Goal: Information Seeking & Learning: Learn about a topic

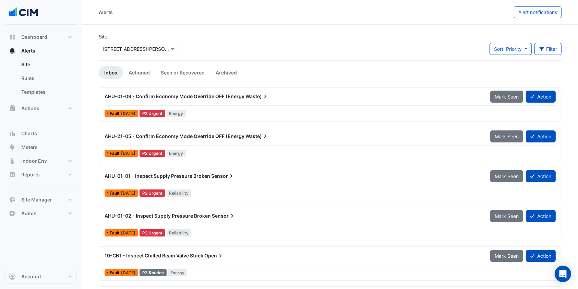
click at [149, 46] on input "text" at bounding box center [131, 49] width 58 height 7
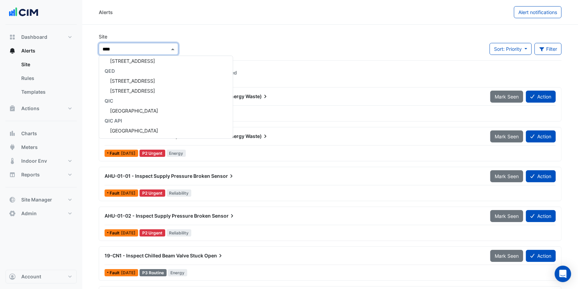
scroll to position [3, 0]
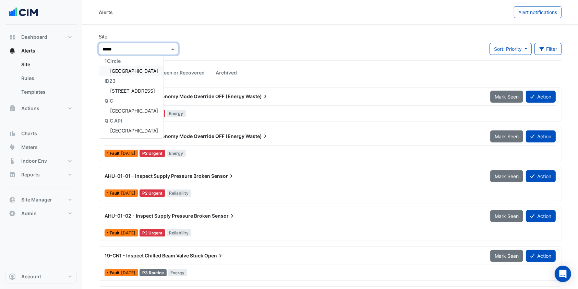
type input "******"
click at [137, 70] on span "[GEOGRAPHIC_DATA]" at bounding box center [134, 71] width 48 height 6
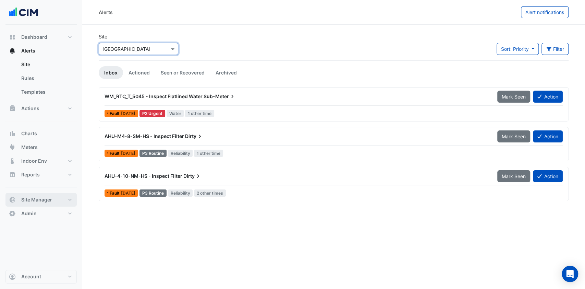
click at [33, 198] on span "Site Manager" at bounding box center [36, 199] width 31 height 7
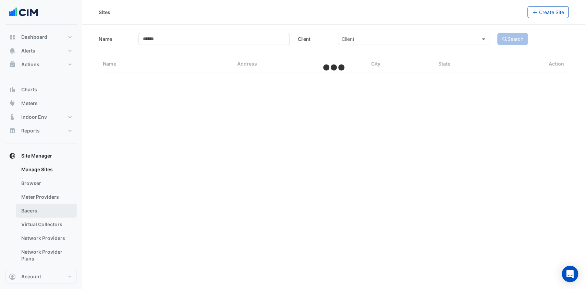
click at [31, 206] on link "Bacers" at bounding box center [46, 211] width 61 height 14
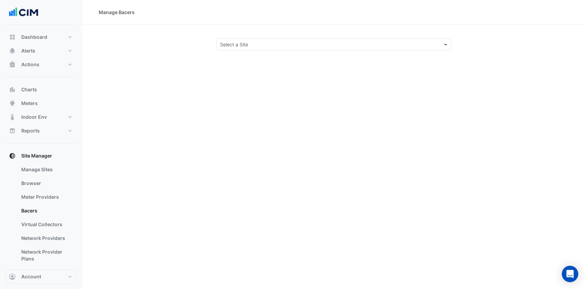
click at [252, 43] on input "text" at bounding box center [327, 44] width 214 height 7
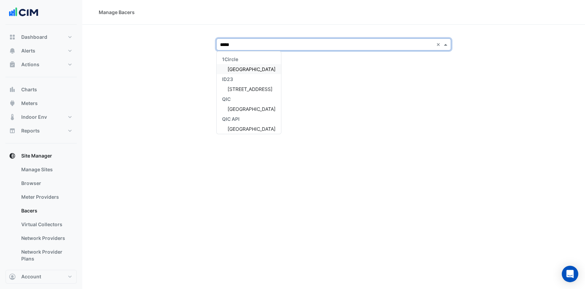
type input "******"
click at [252, 64] on div "1Circle Robina Town Centre ID23 209 Robina Town Centre QIC Robina Town Centre Q…" at bounding box center [249, 94] width 64 height 80
click at [252, 65] on div "[GEOGRAPHIC_DATA]" at bounding box center [249, 69] width 64 height 10
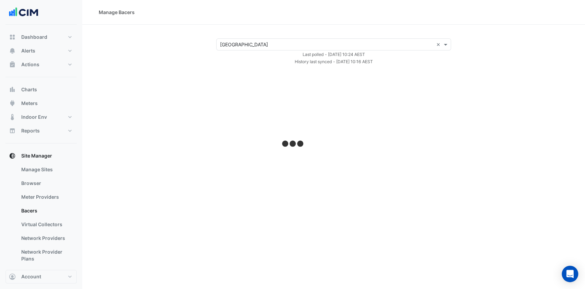
select select "***"
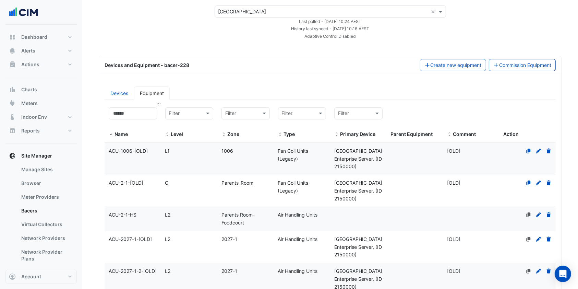
scroll to position [46, 0]
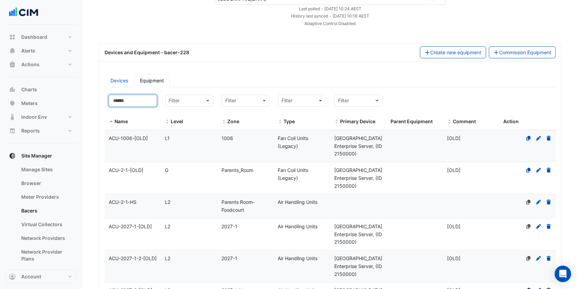
click at [136, 103] on input at bounding box center [133, 101] width 48 height 12
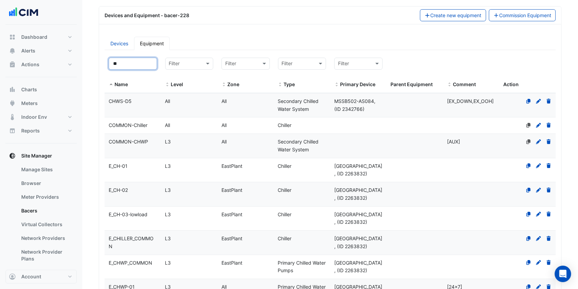
scroll to position [91, 0]
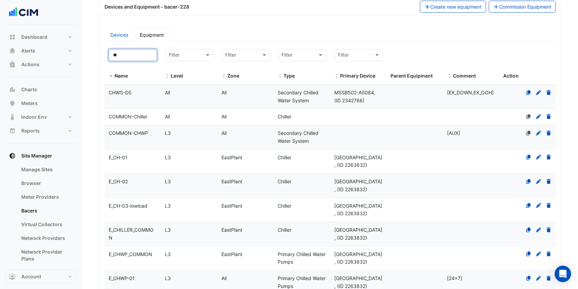
type input "**"
click at [188, 163] on datatable-body-cell "Level L3" at bounding box center [189, 161] width 57 height 24
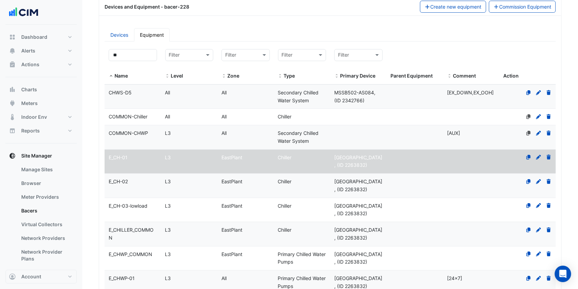
click at [161, 185] on div "L3" at bounding box center [189, 182] width 57 height 8
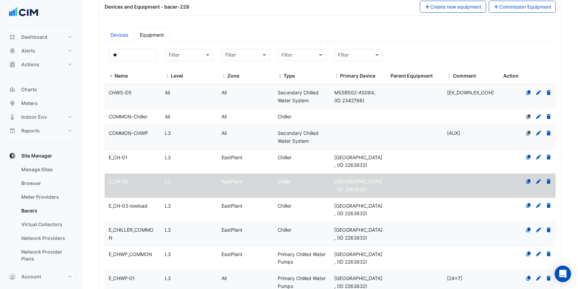
click at [308, 55] on input "text" at bounding box center [295, 55] width 27 height 8
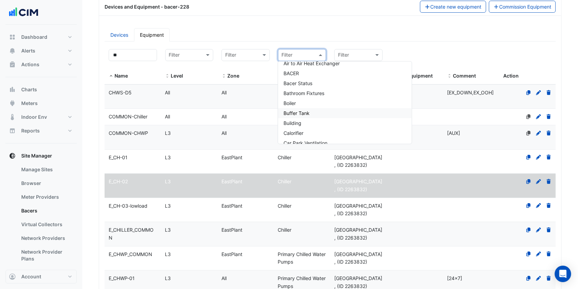
select select "***"
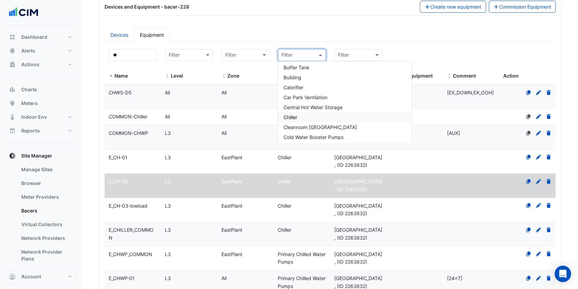
click at [295, 113] on div "Chiller" at bounding box center [345, 117] width 134 height 10
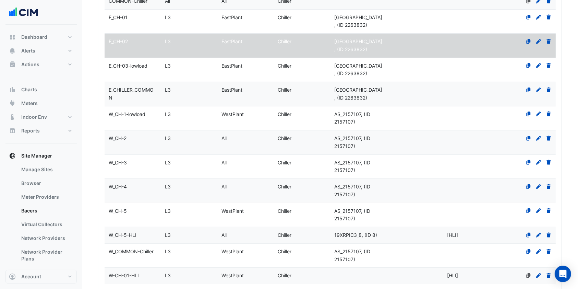
scroll to position [137, 0]
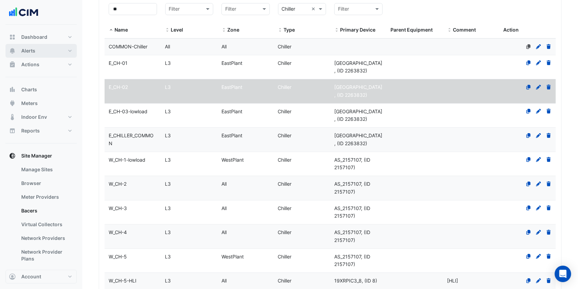
drag, startPoint x: 40, startPoint y: 52, endPoint x: 201, endPoint y: 73, distance: 161.7
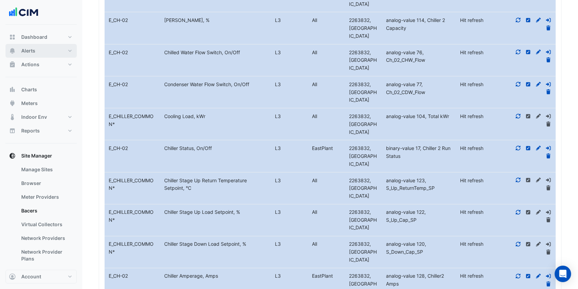
scroll to position [1143, 0]
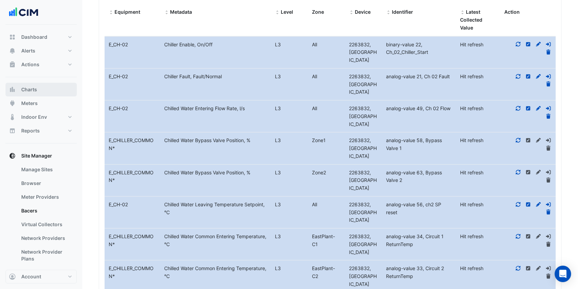
click at [38, 92] on button "Charts" at bounding box center [40, 90] width 71 height 14
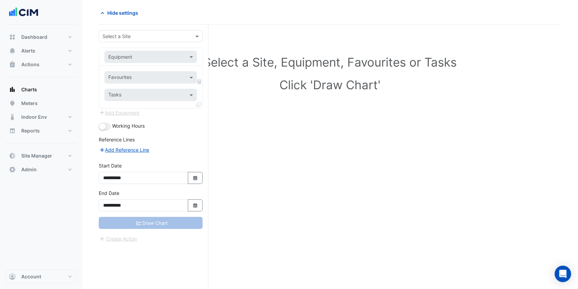
scroll to position [26, 0]
click at [155, 37] on input "text" at bounding box center [143, 36] width 83 height 7
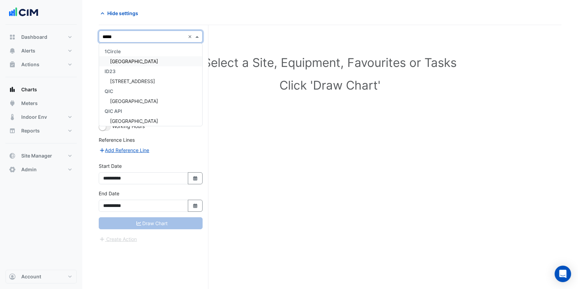
type input "******"
click at [144, 63] on span "[GEOGRAPHIC_DATA]" at bounding box center [134, 61] width 48 height 6
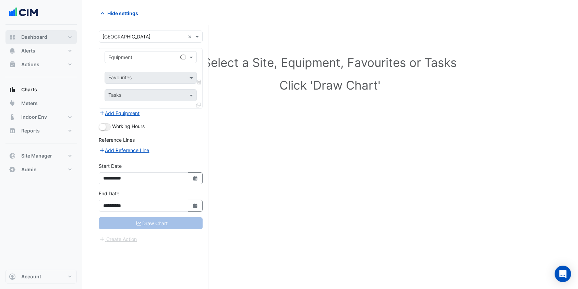
click at [39, 38] on span "Dashboard" at bounding box center [34, 37] width 26 height 7
select select "***"
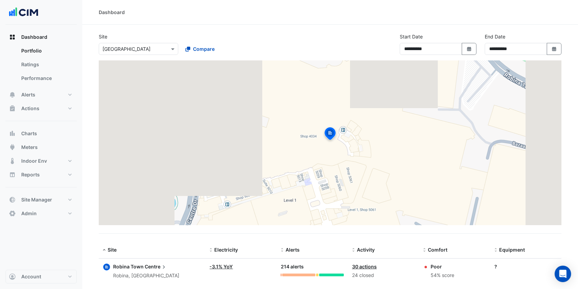
click at [151, 266] on span "Centre" at bounding box center [156, 267] width 23 height 8
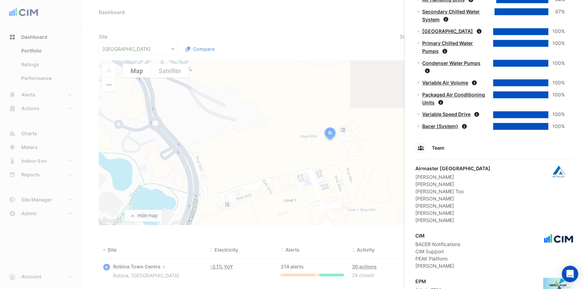
scroll to position [450, 0]
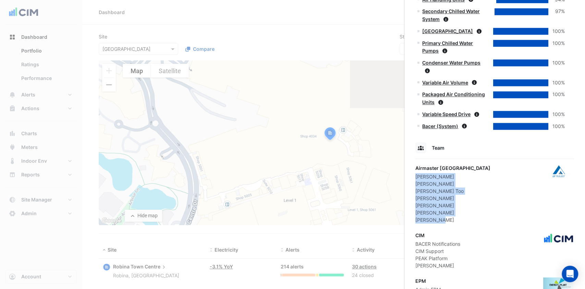
drag, startPoint x: 444, startPoint y: 210, endPoint x: 417, endPoint y: 166, distance: 52.0
click at [417, 166] on div "Airmaster Australia Alister Cawthorne Allan Balfe Donald Too Glen Mackley Greg …" at bounding box center [452, 193] width 75 height 59
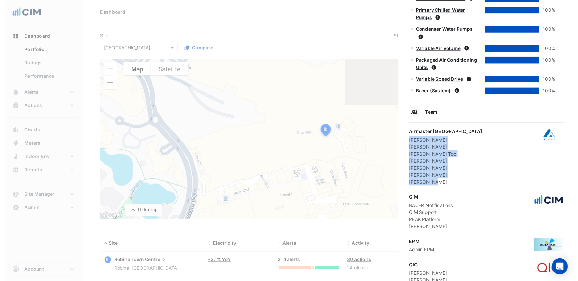
scroll to position [496, 0]
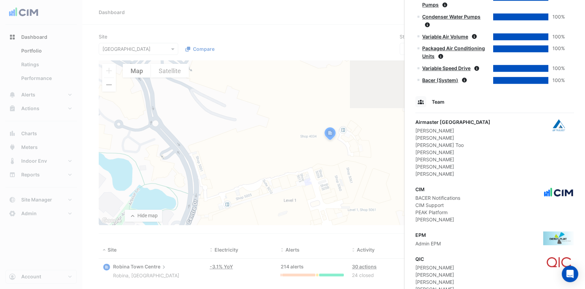
click at [305, 26] on ngb-offcanvas-backdrop at bounding box center [292, 144] width 585 height 289
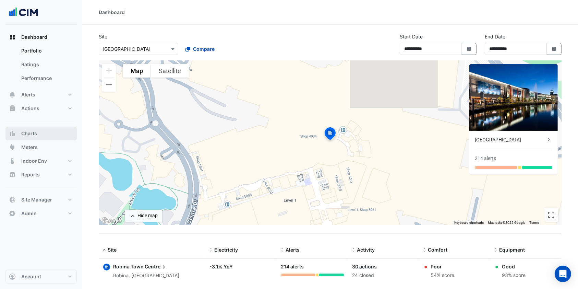
click at [32, 131] on span "Charts" at bounding box center [29, 133] width 16 height 7
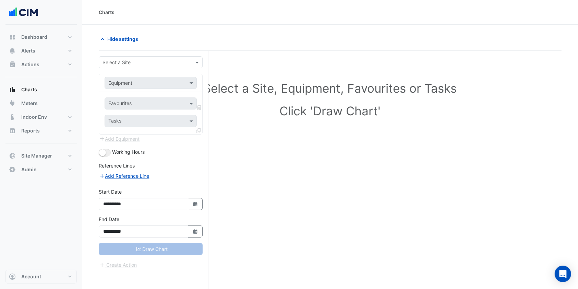
click at [149, 58] on div "Select a Site" at bounding box center [151, 62] width 104 height 12
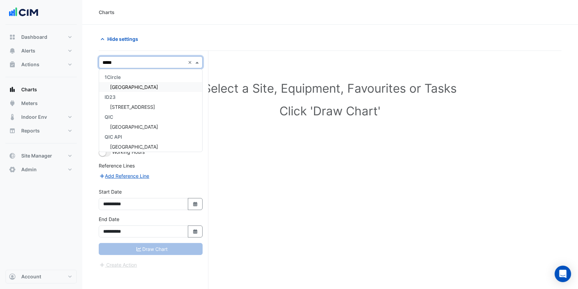
type input "******"
click at [138, 82] on div "[GEOGRAPHIC_DATA]" at bounding box center [150, 87] width 103 height 10
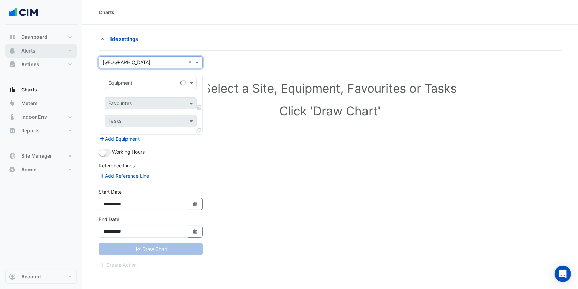
click at [42, 47] on button "Alerts" at bounding box center [40, 51] width 71 height 14
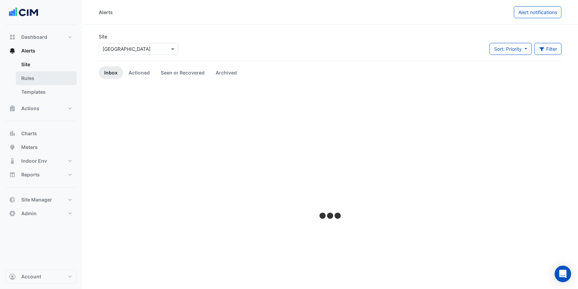
click at [43, 75] on link "Rules" at bounding box center [46, 78] width 61 height 14
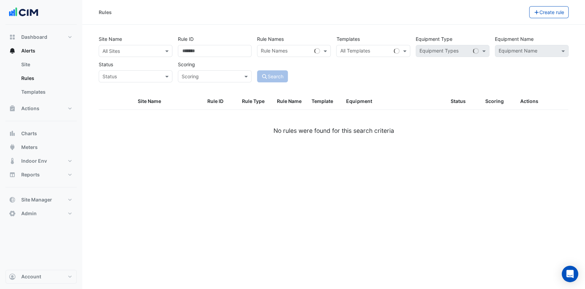
click at [146, 55] on div "All Sites" at bounding box center [136, 51] width 74 height 12
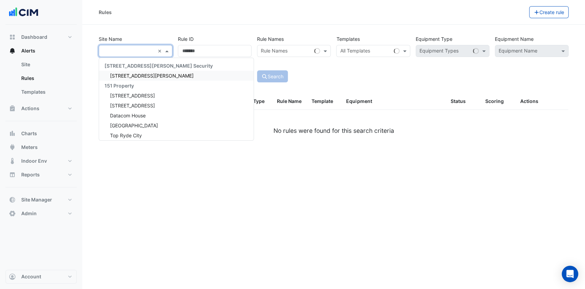
type input "*"
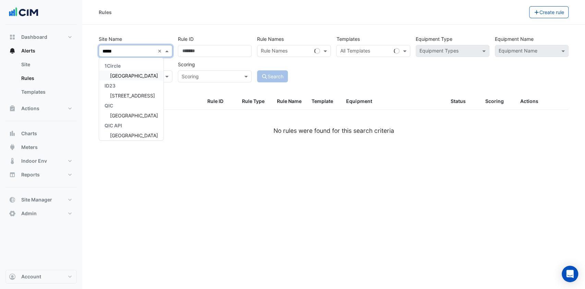
type input "******"
click at [140, 72] on div "[GEOGRAPHIC_DATA]" at bounding box center [131, 76] width 64 height 10
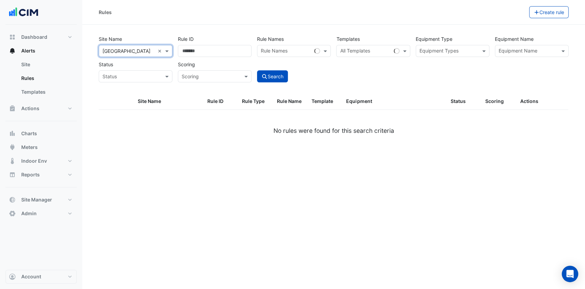
click at [512, 50] on input "text" at bounding box center [528, 51] width 58 height 7
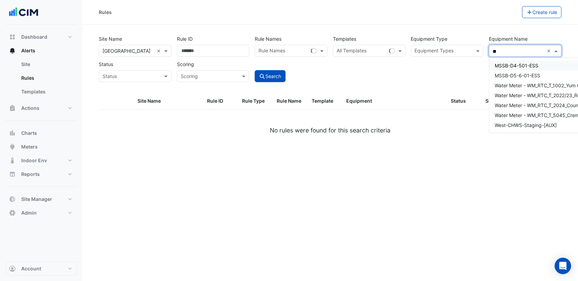
type input "*"
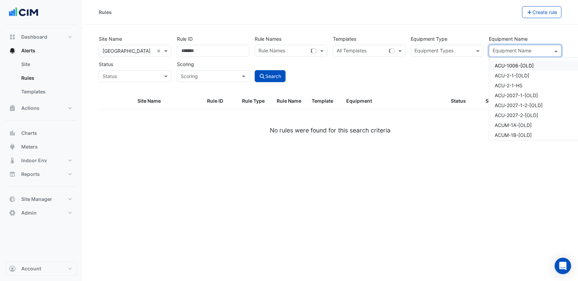
type input "*"
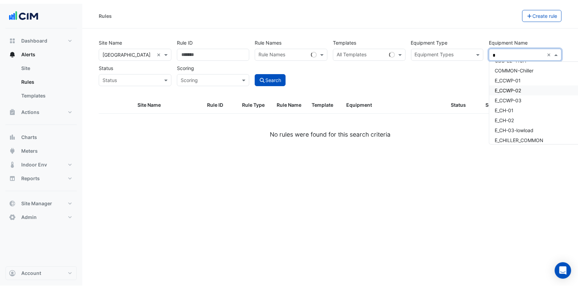
scroll to position [228, 0]
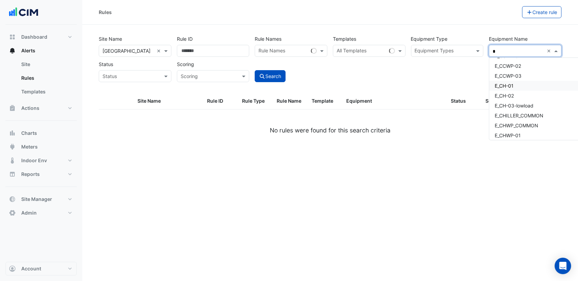
click at [510, 87] on span "E_CH-01" at bounding box center [504, 86] width 19 height 6
click at [511, 97] on span "E_CH-02" at bounding box center [504, 96] width 19 height 6
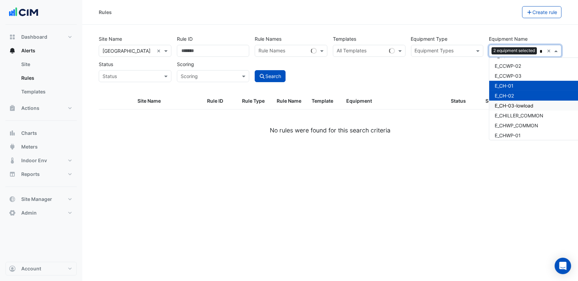
click at [518, 106] on span "E_CH-03-lowload" at bounding box center [514, 106] width 39 height 6
type input "*"
click at [474, 144] on ngx-datatable "Site Name Rule ID Rule Type Rule Name Template Equipment Status Scoring Actions…" at bounding box center [330, 122] width 463 height 58
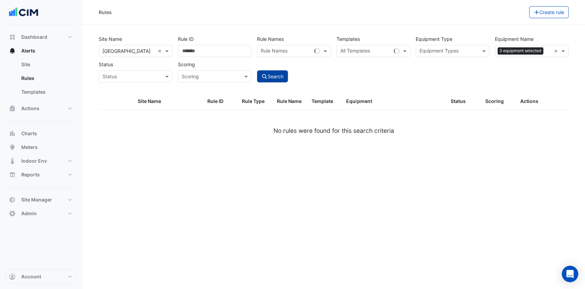
click at [270, 74] on button "Search" at bounding box center [272, 76] width 31 height 12
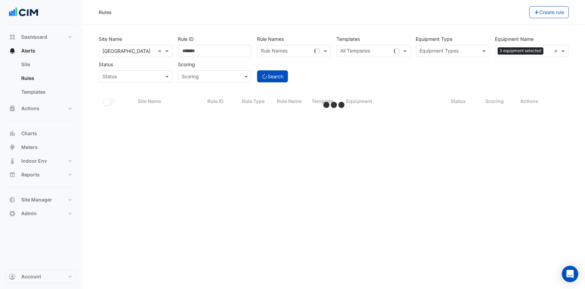
select select "***"
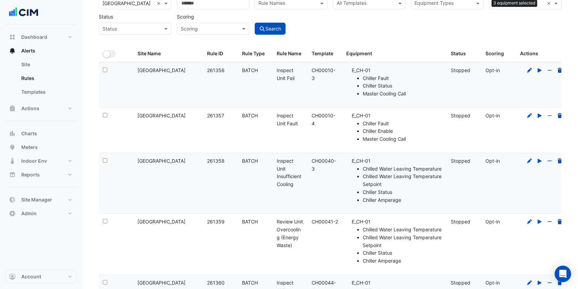
scroll to position [60, 0]
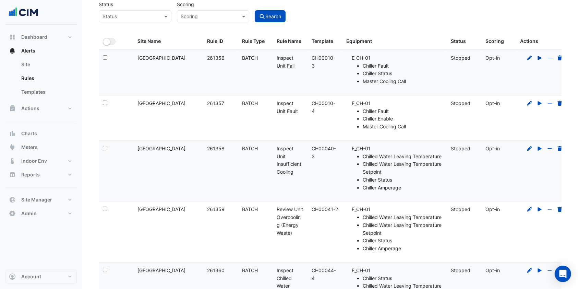
click at [540, 57] on icon at bounding box center [540, 58] width 4 height 4
click at [541, 101] on icon at bounding box center [539, 103] width 6 height 5
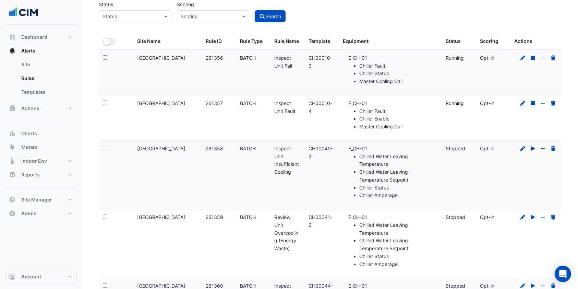
click at [532, 148] on icon at bounding box center [533, 148] width 4 height 4
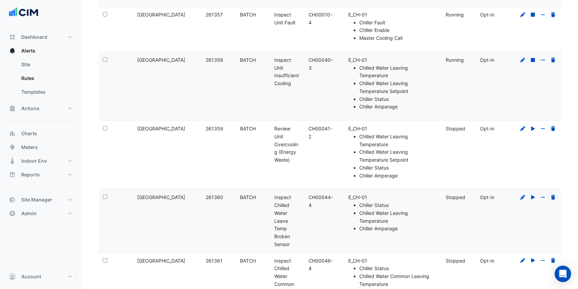
scroll to position [151, 0]
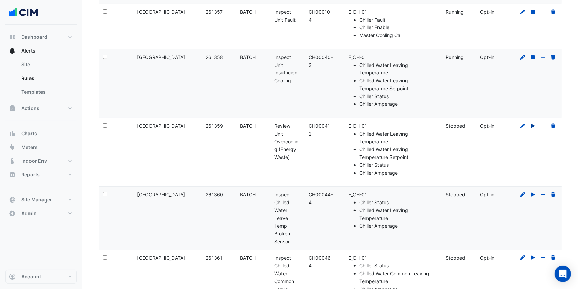
click at [532, 124] on icon at bounding box center [533, 126] width 4 height 4
click at [534, 193] on icon at bounding box center [533, 194] width 4 height 4
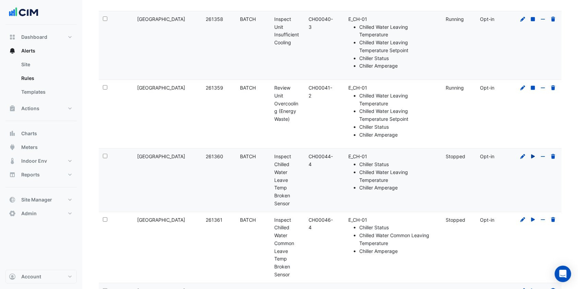
scroll to position [243, 0]
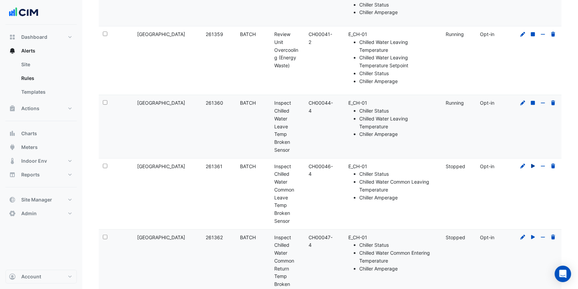
click at [533, 165] on icon at bounding box center [533, 166] width 4 height 4
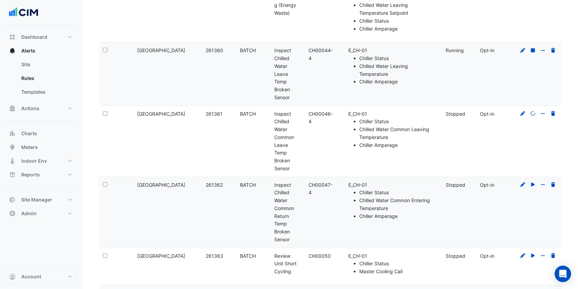
scroll to position [334, 0]
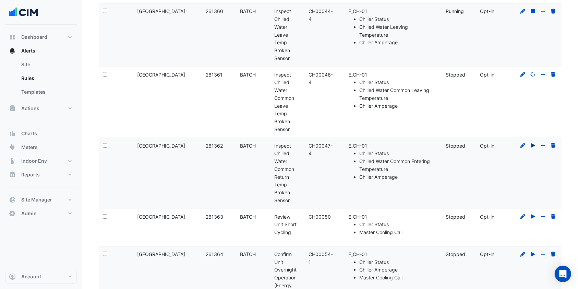
click at [533, 147] on icon at bounding box center [533, 145] width 6 height 5
click at [532, 217] on icon at bounding box center [533, 216] width 4 height 4
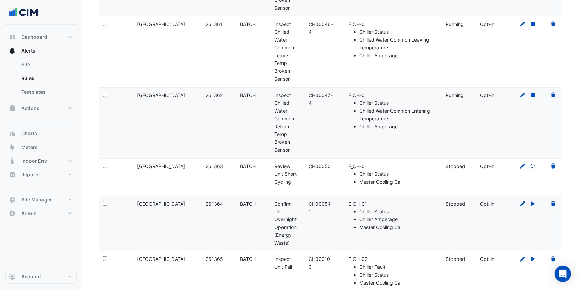
scroll to position [425, 0]
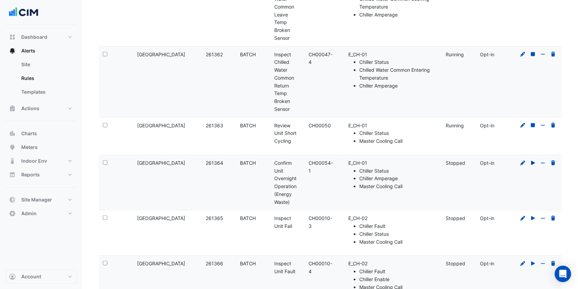
click at [534, 163] on icon at bounding box center [533, 162] width 6 height 5
click at [533, 218] on icon at bounding box center [533, 218] width 6 height 5
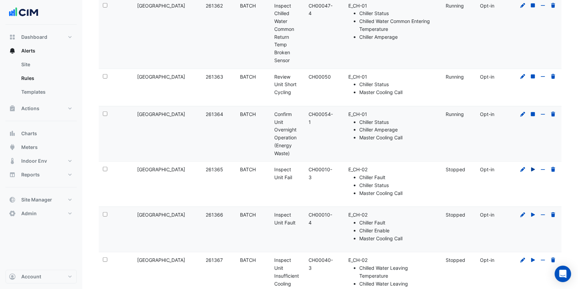
scroll to position [517, 0]
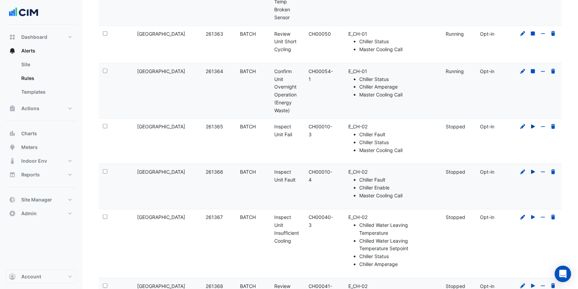
click at [535, 173] on icon at bounding box center [533, 171] width 6 height 5
click at [533, 215] on icon at bounding box center [533, 217] width 6 height 5
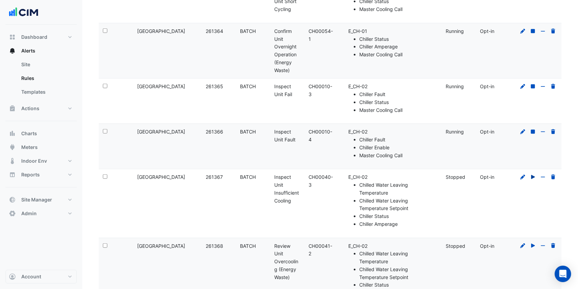
scroll to position [608, 0]
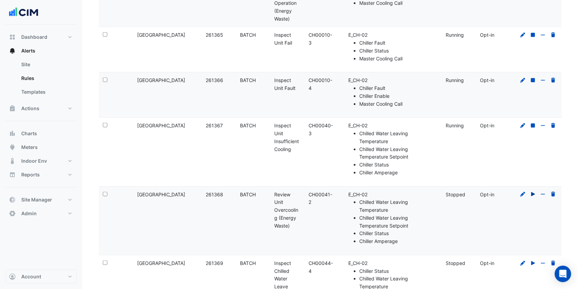
click at [533, 193] on icon at bounding box center [533, 194] width 4 height 4
click at [530, 262] on icon at bounding box center [533, 263] width 6 height 5
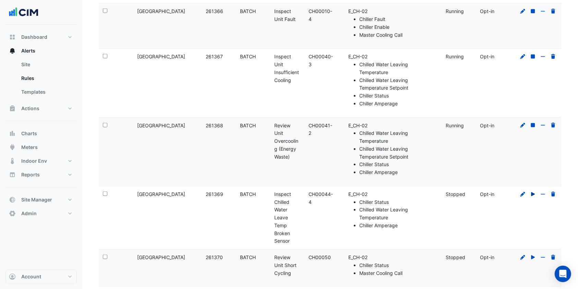
scroll to position [700, 0]
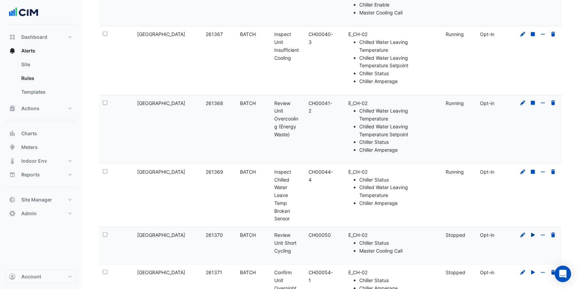
click at [533, 233] on icon at bounding box center [533, 235] width 4 height 4
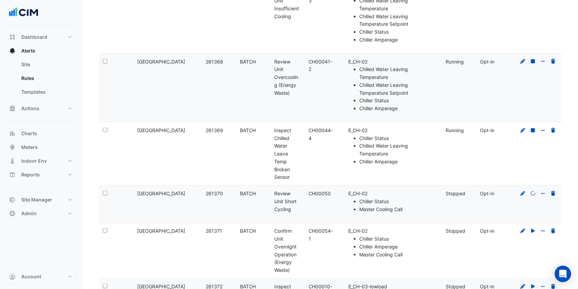
scroll to position [791, 0]
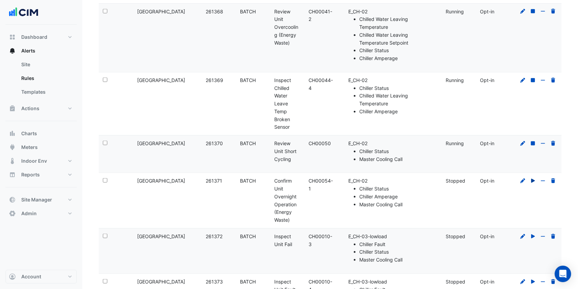
click at [534, 181] on icon at bounding box center [533, 180] width 6 height 5
click at [534, 234] on icon at bounding box center [533, 236] width 6 height 5
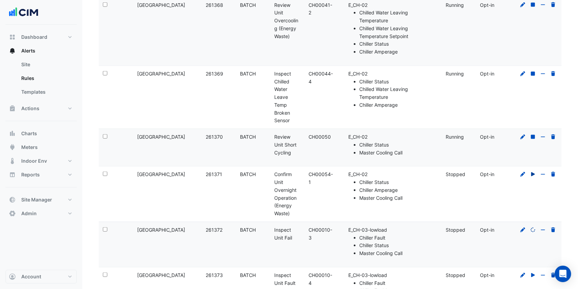
scroll to position [883, 0]
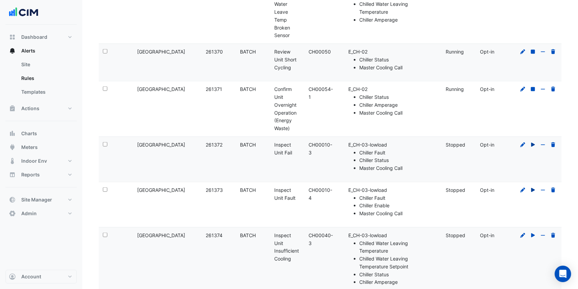
click at [533, 189] on icon at bounding box center [533, 190] width 4 height 4
click at [534, 233] on icon at bounding box center [533, 235] width 6 height 5
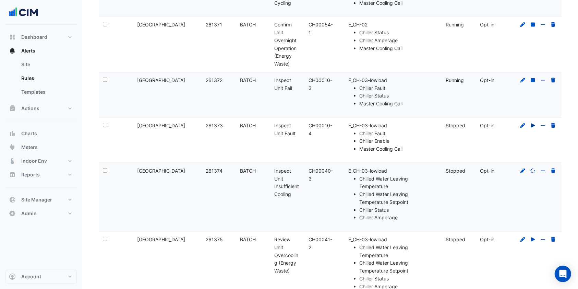
scroll to position [1020, 0]
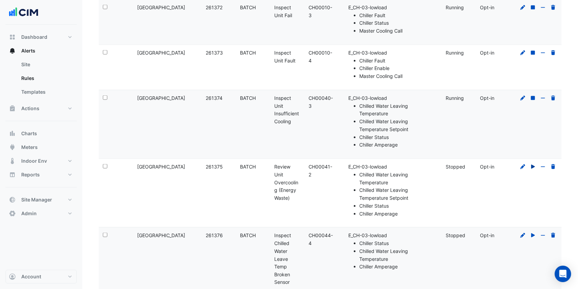
click at [531, 165] on icon at bounding box center [533, 167] width 4 height 4
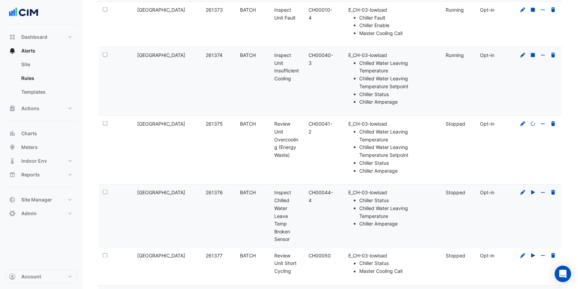
scroll to position [1111, 0]
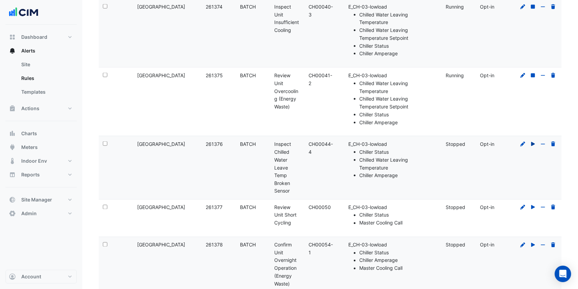
click at [534, 144] on icon at bounding box center [533, 144] width 6 height 5
click at [533, 206] on icon at bounding box center [533, 207] width 4 height 4
click at [533, 244] on icon at bounding box center [533, 244] width 6 height 5
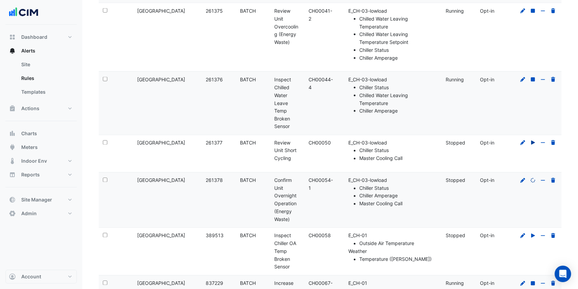
scroll to position [1248, 0]
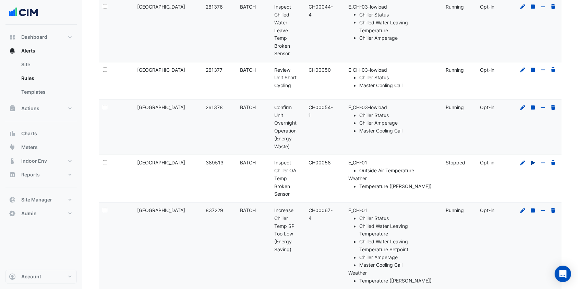
click at [535, 160] on icon at bounding box center [533, 162] width 6 height 5
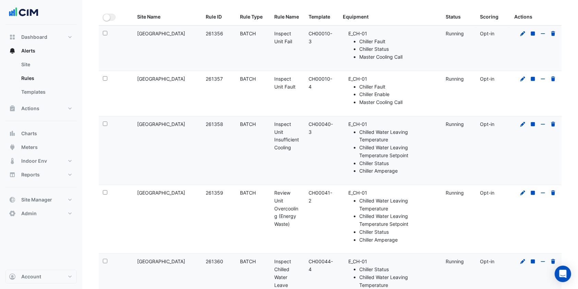
scroll to position [0, 0]
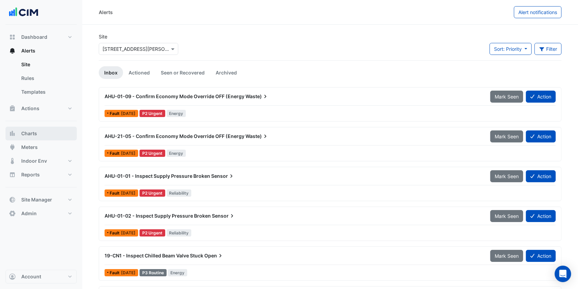
click at [32, 130] on span "Charts" at bounding box center [29, 133] width 16 height 7
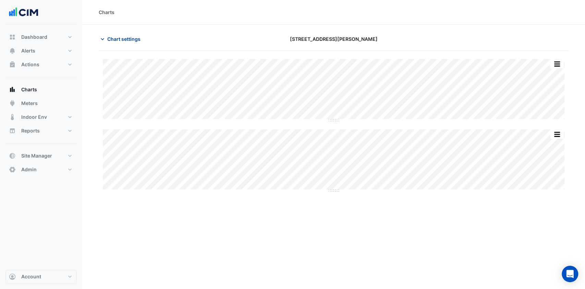
click at [131, 38] on span "Chart settings" at bounding box center [123, 38] width 33 height 7
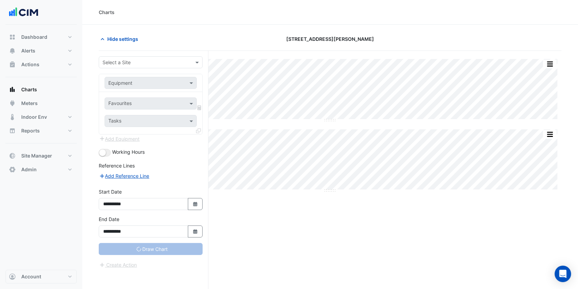
click at [141, 63] on input "text" at bounding box center [143, 62] width 83 height 7
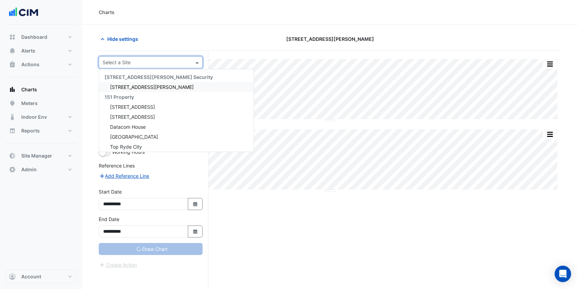
type input "*"
type input "**********"
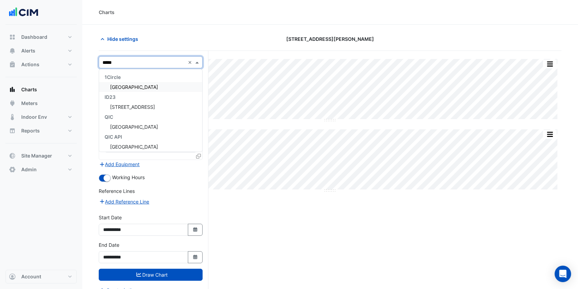
type input "******"
click at [138, 84] on span "[GEOGRAPHIC_DATA]" at bounding box center [134, 87] width 48 height 6
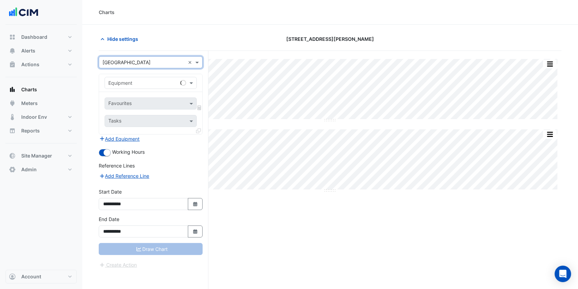
click at [133, 77] on div "Equipment" at bounding box center [151, 83] width 92 height 12
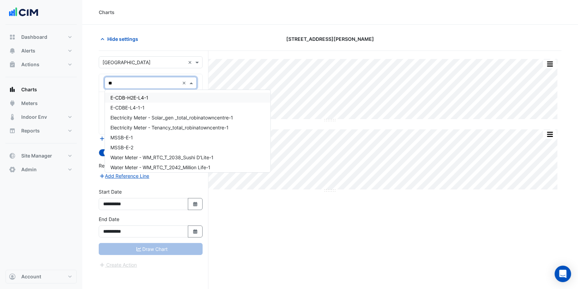
type input "*"
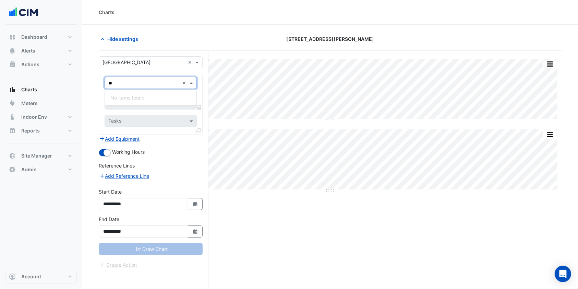
type input "*"
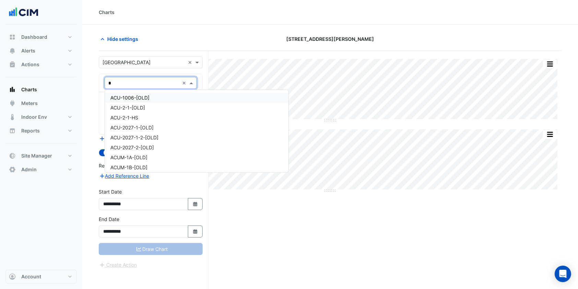
type input "**"
click at [124, 110] on div "E_CH-01" at bounding box center [179, 107] width 149 height 10
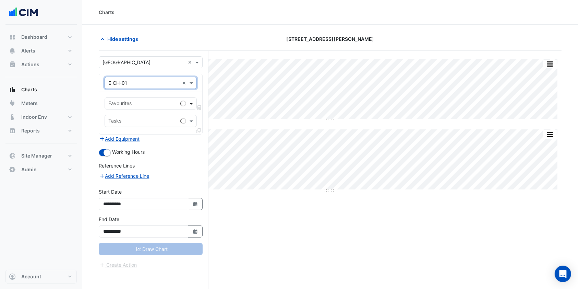
click at [191, 103] on span at bounding box center [192, 103] width 9 height 7
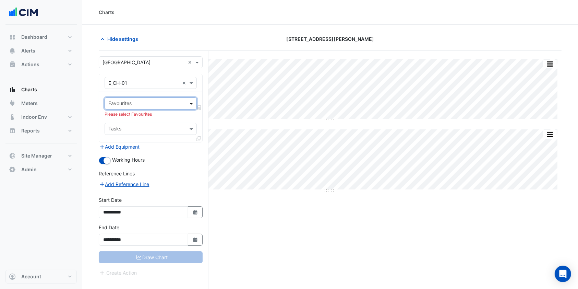
click at [191, 103] on span at bounding box center [192, 103] width 9 height 7
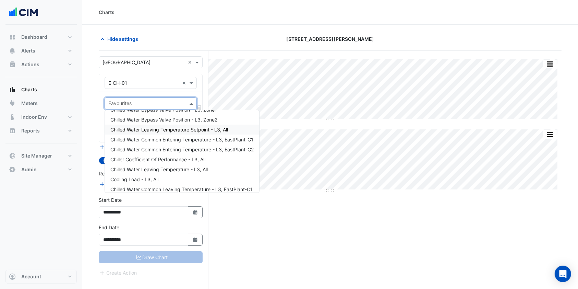
scroll to position [46, 0]
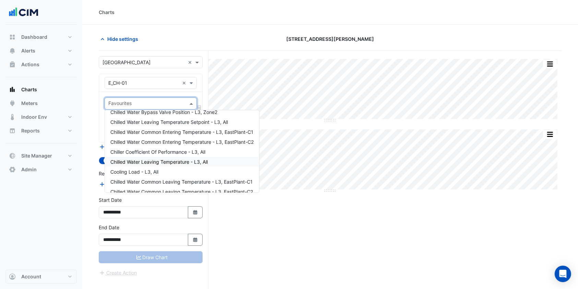
click at [161, 161] on span "Chilled Water Leaving Temperature - L3, All" at bounding box center [158, 162] width 97 height 6
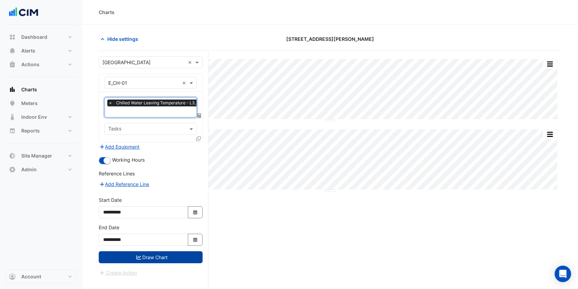
click at [147, 254] on button "Draw Chart" at bounding box center [151, 257] width 104 height 12
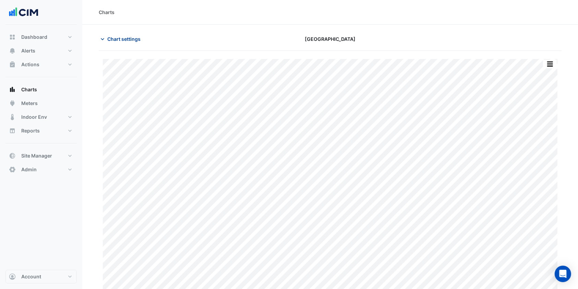
click at [125, 41] on span "Chart settings" at bounding box center [123, 38] width 33 height 7
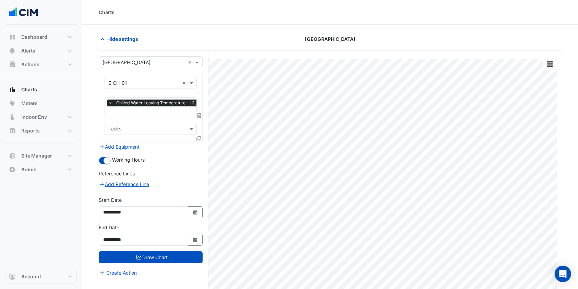
click at [119, 109] on input "text" at bounding box center [156, 112] width 97 height 7
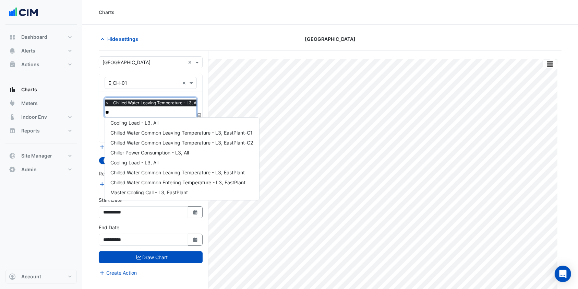
scroll to position [23, 0]
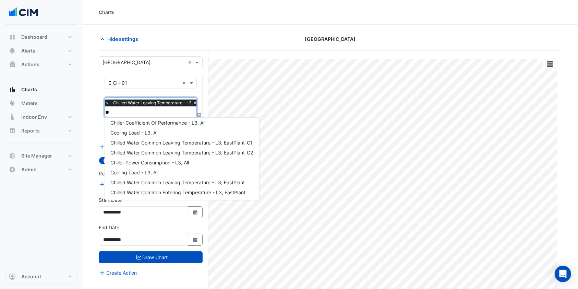
type input "***"
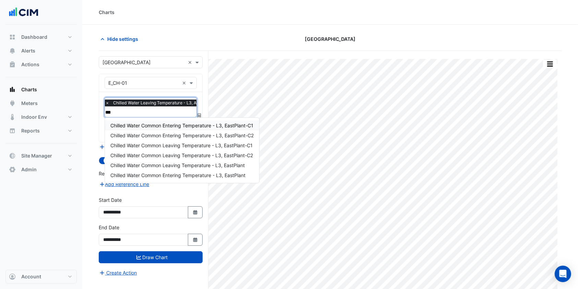
scroll to position [0, 0]
click at [170, 147] on span "Chilled Water Common Leaving Temperature - L3, EastPlant-C1" at bounding box center [181, 145] width 142 height 6
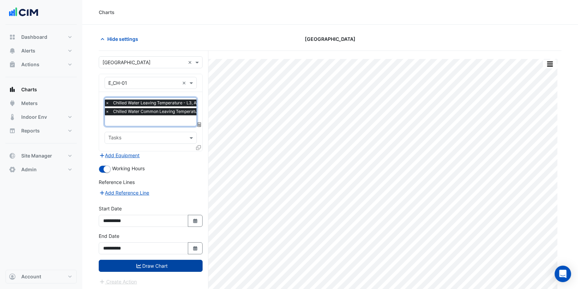
click at [135, 263] on button "Draw Chart" at bounding box center [151, 265] width 104 height 12
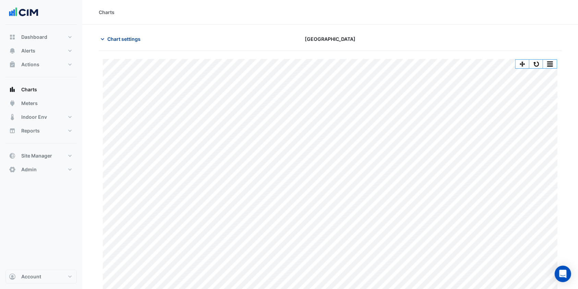
click at [119, 38] on span "Chart settings" at bounding box center [123, 38] width 33 height 7
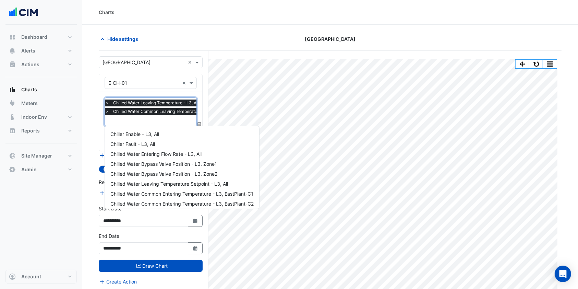
click at [157, 123] on input "text" at bounding box center [173, 121] width 136 height 7
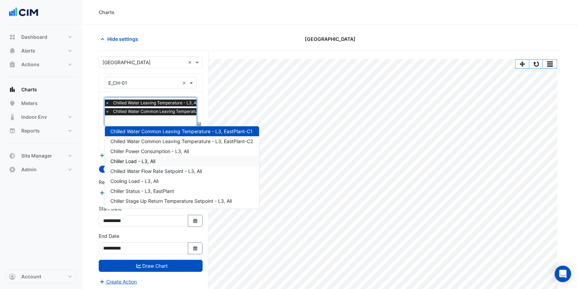
click at [127, 159] on span "Chiller Load - L3, All" at bounding box center [132, 161] width 45 height 6
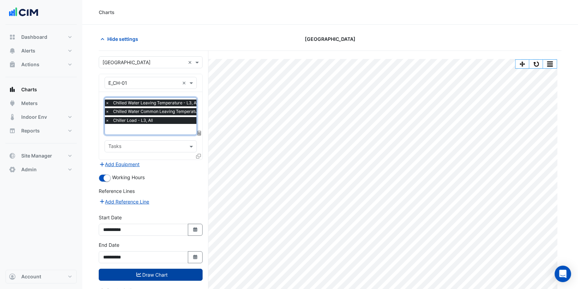
click at [133, 276] on button "Draw Chart" at bounding box center [151, 274] width 104 height 12
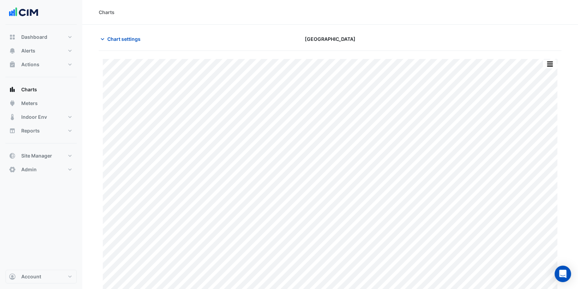
scroll to position [7, 0]
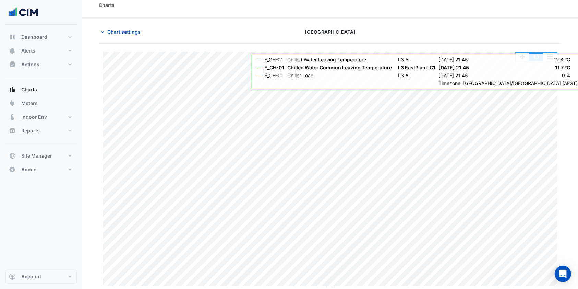
click at [535, 58] on button "button" at bounding box center [536, 56] width 14 height 9
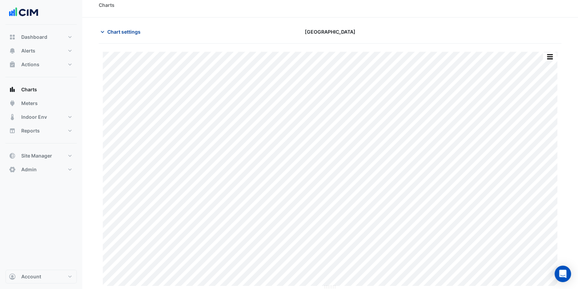
click at [122, 28] on span "Chart settings" at bounding box center [123, 31] width 33 height 7
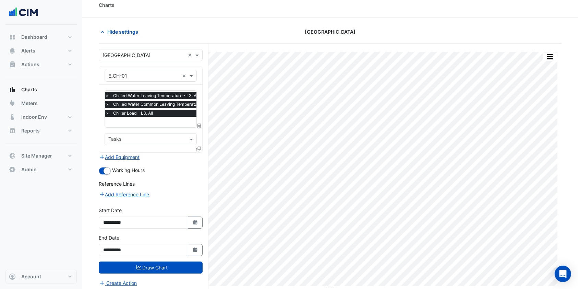
click at [203, 147] on div "**********" at bounding box center [154, 176] width 110 height 264
click at [201, 147] on icon at bounding box center [198, 148] width 5 height 5
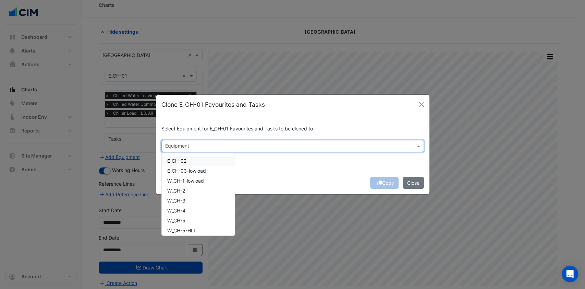
click at [221, 147] on input "text" at bounding box center [288, 146] width 247 height 7
click at [192, 159] on div "E_CH-02" at bounding box center [198, 161] width 73 height 10
click at [189, 168] on span "E_CH-03-lowload" at bounding box center [186, 171] width 39 height 6
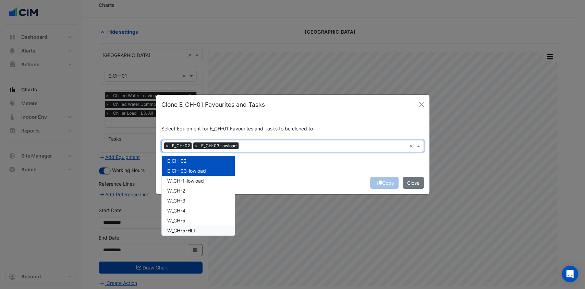
click at [279, 180] on div "Copy Close" at bounding box center [293, 182] width 274 height 23
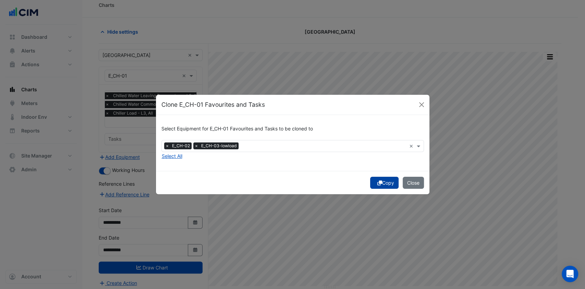
click at [381, 178] on button "Copy" at bounding box center [384, 183] width 28 height 12
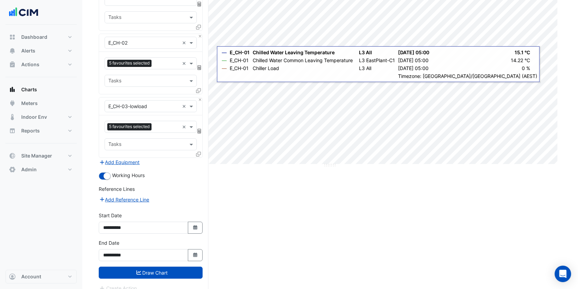
scroll to position [135, 0]
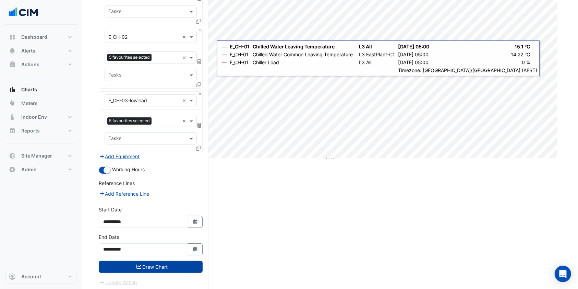
click at [150, 264] on button "Draw Chart" at bounding box center [151, 267] width 104 height 12
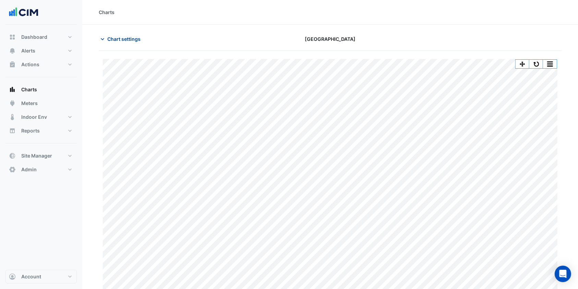
click at [110, 44] on button "Chart settings" at bounding box center [122, 39] width 46 height 12
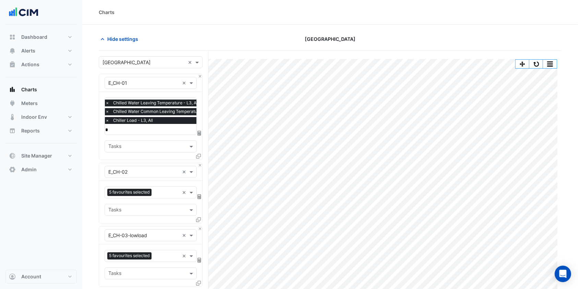
click at [123, 128] on input "*" at bounding box center [173, 129] width 136 height 7
type input "******"
click at [126, 140] on span "Chiller Status - L3, EastPlant" at bounding box center [142, 143] width 64 height 6
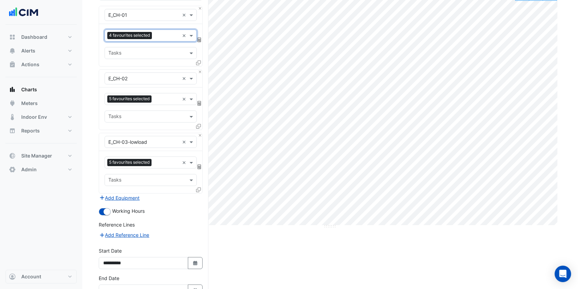
scroll to position [110, 0]
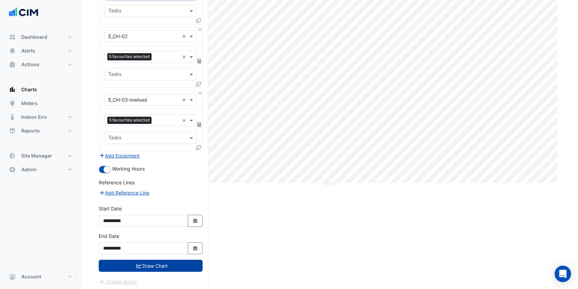
click at [145, 261] on button "Draw Chart" at bounding box center [151, 265] width 104 height 12
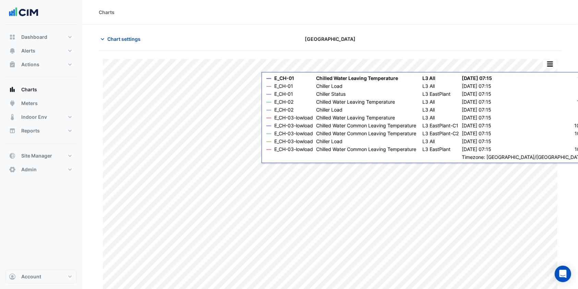
scroll to position [7, 0]
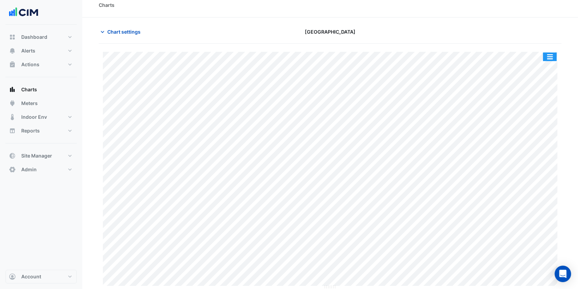
click at [548, 56] on button "button" at bounding box center [550, 56] width 14 height 9
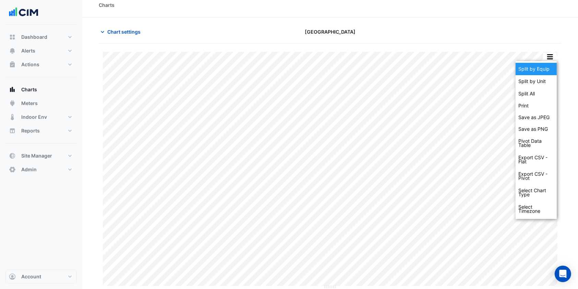
click at [535, 70] on div "Split by Equip" at bounding box center [536, 69] width 41 height 12
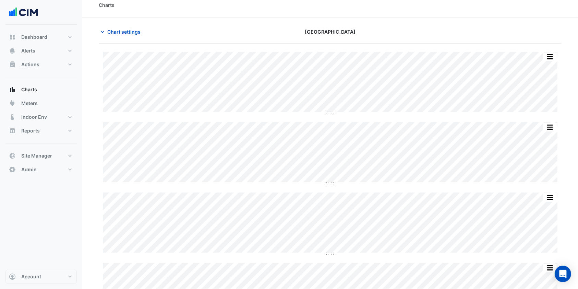
click at [551, 50] on div "Split by Unit Split All Split None Print Save as JPEG Save as PNG Pivot Data Ta…" at bounding box center [330, 167] width 463 height 246
click at [550, 56] on button "button" at bounding box center [550, 56] width 14 height 9
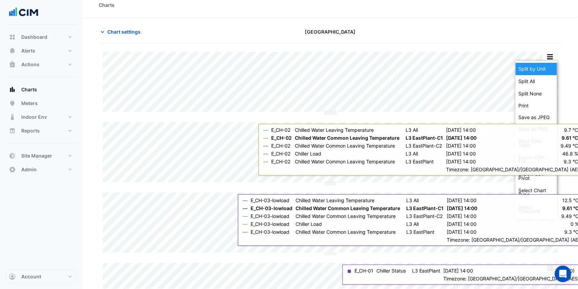
drag, startPoint x: 539, startPoint y: 79, endPoint x: 541, endPoint y: 70, distance: 9.5
click at [541, 70] on div "Split by Unit Split All Split None Print Save as JPEG Save as PNG Pivot Data Ta…" at bounding box center [536, 140] width 41 height 158
click at [541, 70] on div "Split by Unit" at bounding box center [536, 69] width 41 height 12
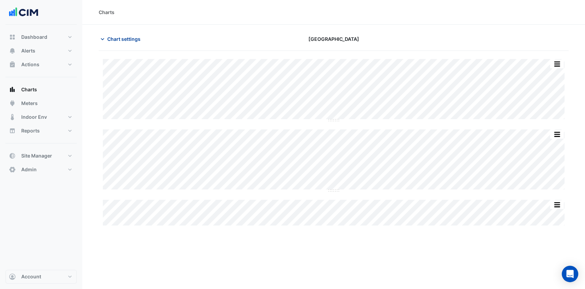
click at [102, 40] on icon "button" at bounding box center [102, 39] width 7 height 7
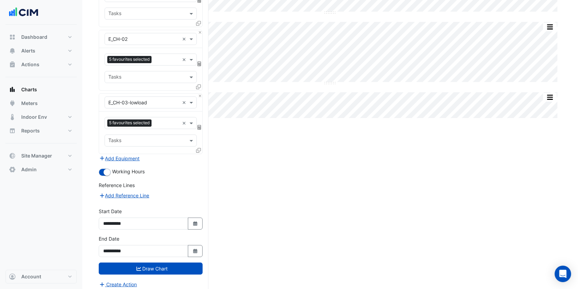
scroll to position [110, 0]
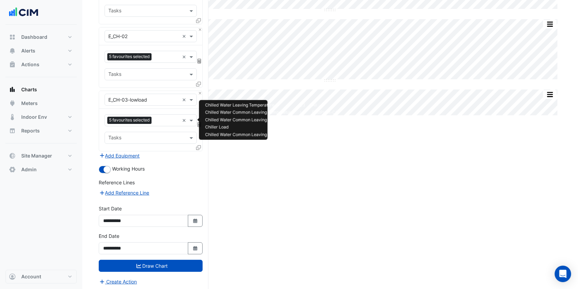
click at [159, 119] on input "text" at bounding box center [166, 120] width 25 height 7
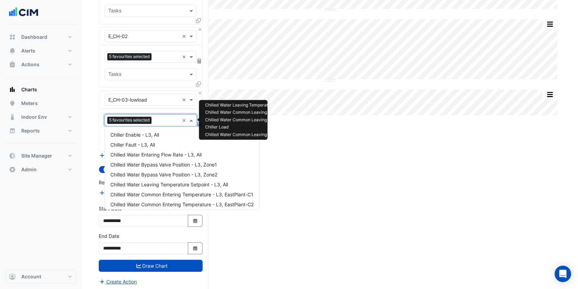
scroll to position [231, 0]
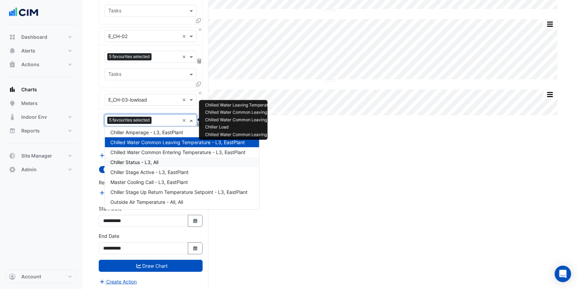
click at [139, 163] on span "Chiller Status - L3, All" at bounding box center [134, 162] width 48 height 6
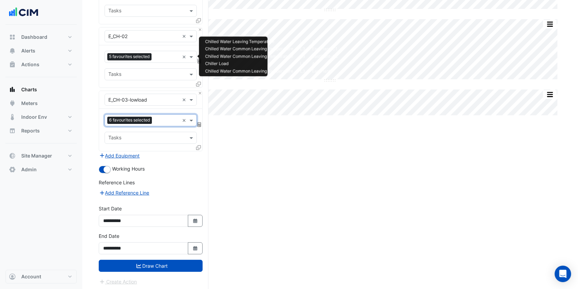
click at [157, 59] on input "text" at bounding box center [166, 57] width 25 height 7
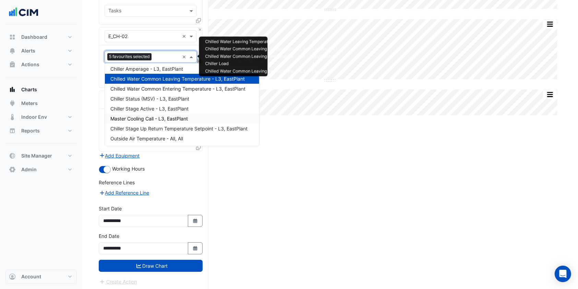
drag, startPoint x: 151, startPoint y: 95, endPoint x: 188, endPoint y: 120, distance: 44.8
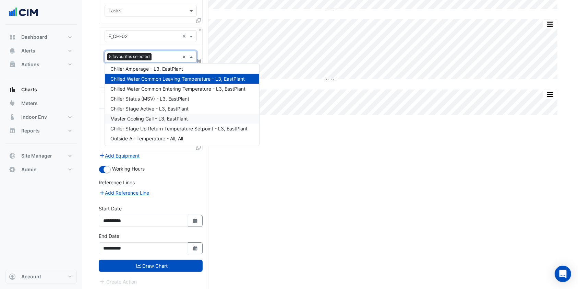
scroll to position [185, 0]
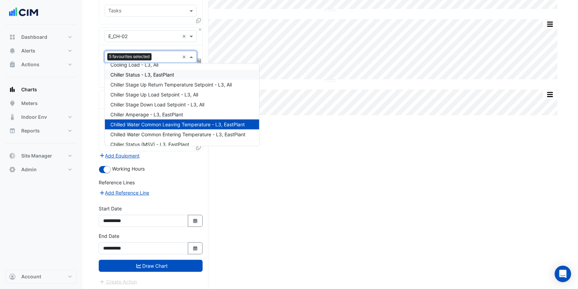
click at [138, 72] on span "Chiller Status - L3, EastPlant" at bounding box center [142, 75] width 64 height 6
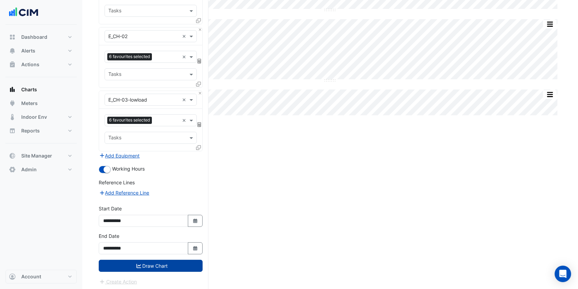
click at [140, 263] on icon "submit" at bounding box center [138, 265] width 5 height 5
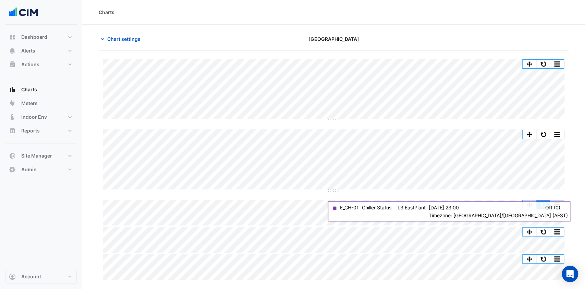
click at [541, 206] on button "button" at bounding box center [543, 204] width 14 height 9
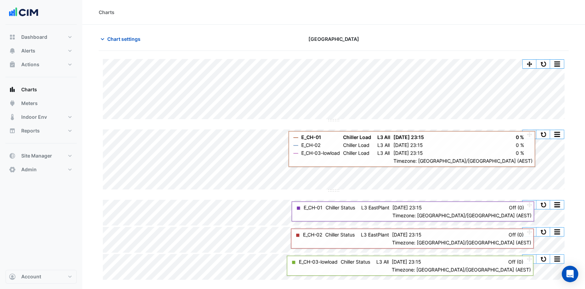
click at [543, 59] on div "Split by Equip Split All Split None Print Save as JPEG Save as PNG Pivot Data T…" at bounding box center [543, 63] width 42 height 9
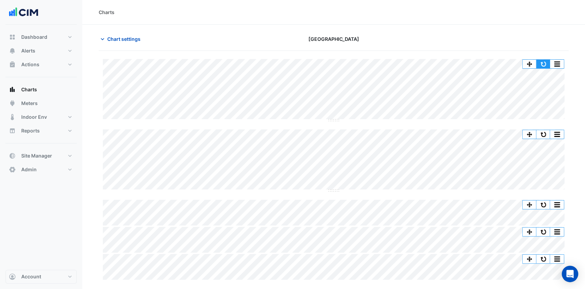
click at [546, 63] on button "button" at bounding box center [543, 64] width 14 height 9
click at [545, 60] on button "button" at bounding box center [543, 64] width 14 height 9
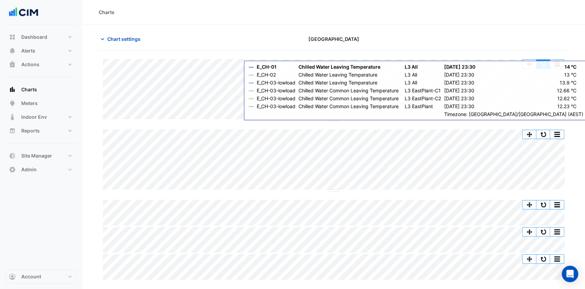
click at [546, 64] on button "button" at bounding box center [543, 64] width 14 height 9
click at [547, 62] on button "button" at bounding box center [543, 64] width 14 height 9
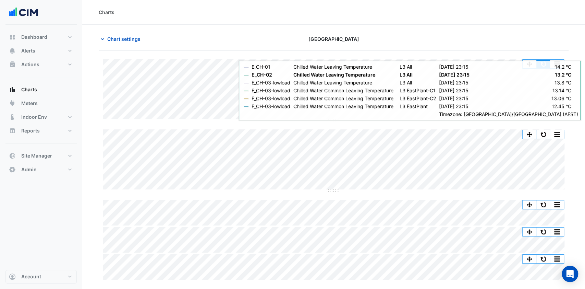
click at [542, 64] on button "button" at bounding box center [543, 64] width 14 height 9
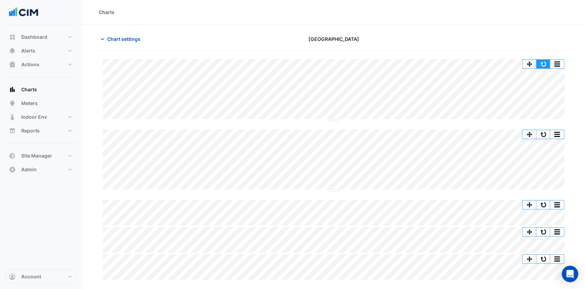
click at [546, 63] on button "button" at bounding box center [543, 64] width 14 height 9
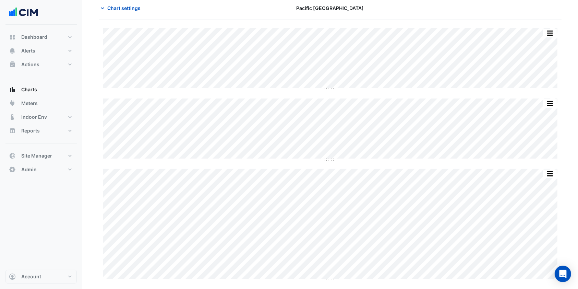
scroll to position [31, 0]
